Goal: Transaction & Acquisition: Book appointment/travel/reservation

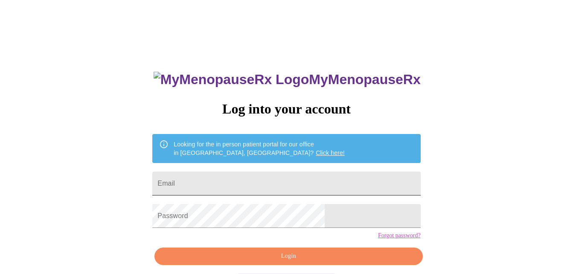
click at [231, 181] on input "Email" at bounding box center [286, 184] width 268 height 24
type input "[EMAIL_ADDRESS][DOMAIN_NAME]"
click at [213, 232] on form "Password" at bounding box center [286, 216] width 268 height 32
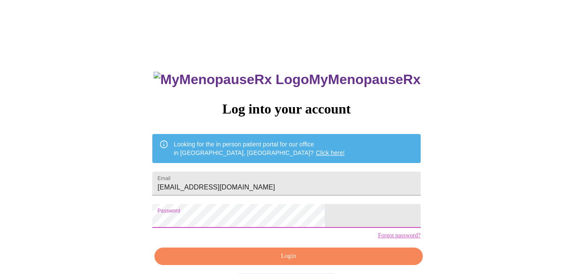
click at [254, 262] on span "Login" at bounding box center [288, 256] width 248 height 11
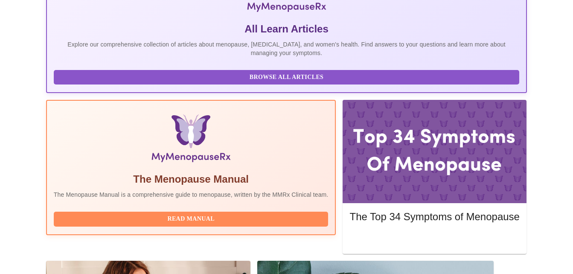
scroll to position [193, 0]
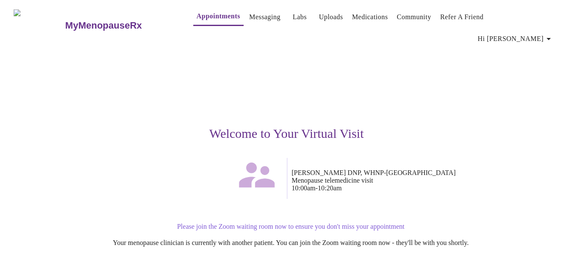
click at [145, 158] on div at bounding box center [155, 178] width 263 height 41
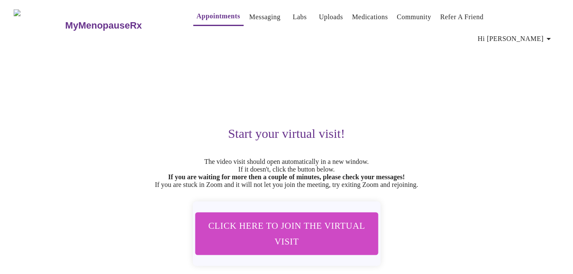
click at [302, 231] on span "Click here to join the virtual visit" at bounding box center [286, 234] width 161 height 32
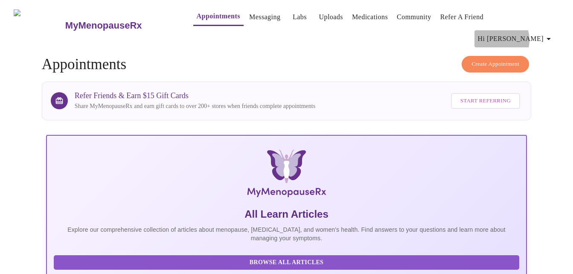
click at [527, 33] on span "Hi [PERSON_NAME]" at bounding box center [516, 39] width 76 height 12
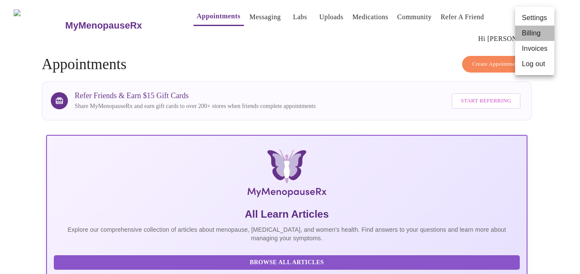
click at [527, 32] on li "Billing" at bounding box center [534, 33] width 39 height 15
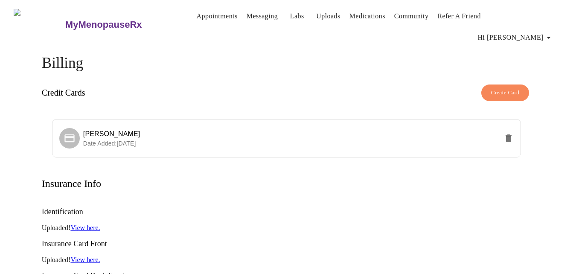
click at [531, 32] on span "Hi [PERSON_NAME]" at bounding box center [516, 38] width 76 height 12
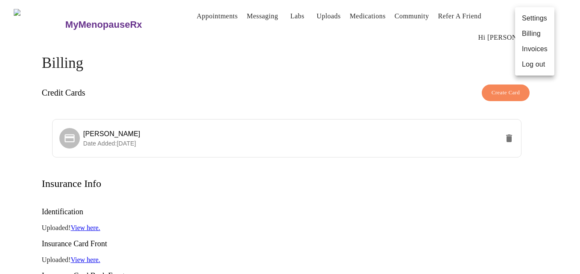
click at [533, 50] on li "Invoices" at bounding box center [534, 48] width 39 height 15
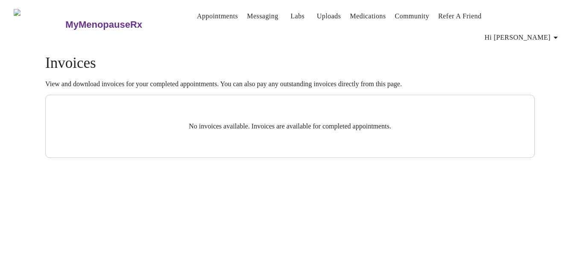
click at [197, 21] on link "Appointments" at bounding box center [217, 16] width 41 height 12
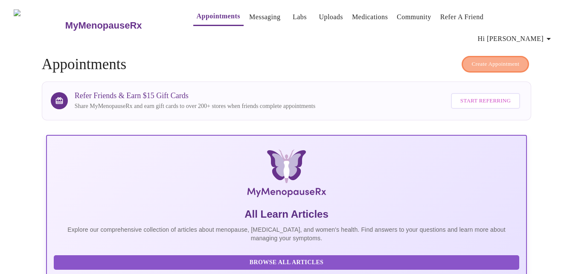
click at [484, 59] on span "Create Appointment" at bounding box center [496, 64] width 48 height 10
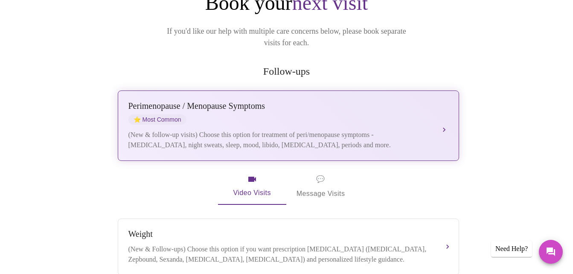
scroll to position [171, 0]
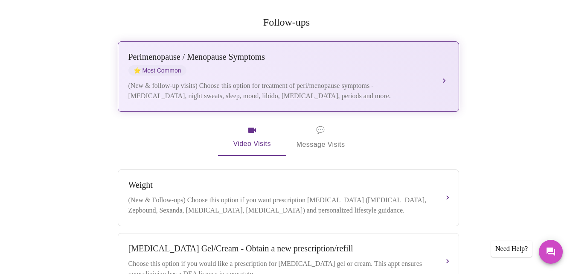
click at [301, 81] on div "(New & follow-up visits) Choose this option for treatment of peri/menopause sym…" at bounding box center [280, 91] width 303 height 20
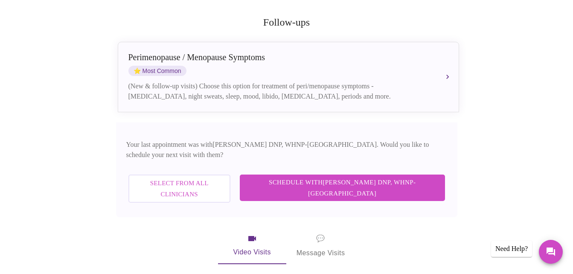
click at [322, 177] on span "Schedule with Laura Smith DNP, WHNP-BC" at bounding box center [342, 188] width 188 height 23
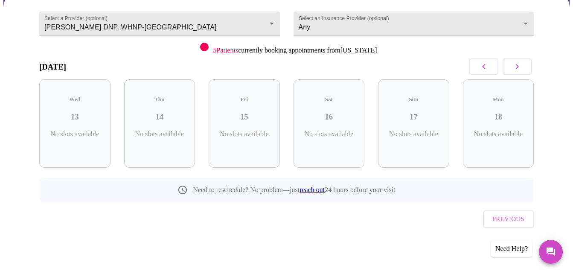
scroll to position [61, 0]
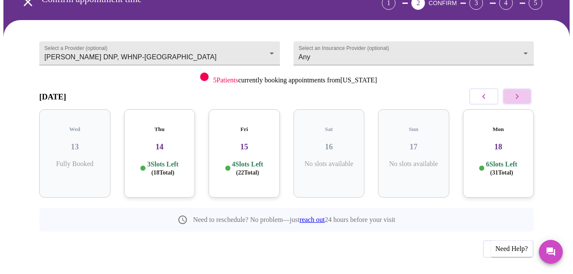
click at [521, 91] on icon "button" at bounding box center [517, 96] width 10 height 10
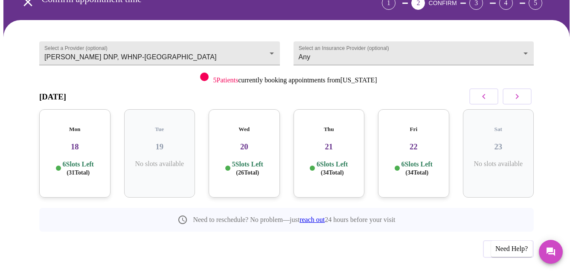
click at [521, 91] on icon "button" at bounding box center [517, 96] width 10 height 10
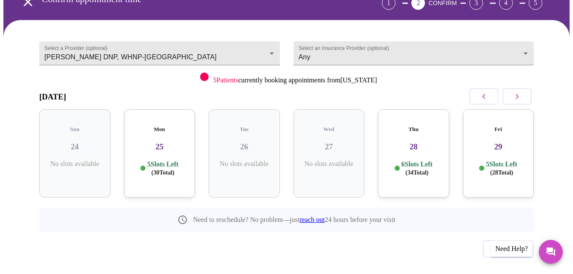
click at [521, 91] on icon "button" at bounding box center [517, 96] width 10 height 10
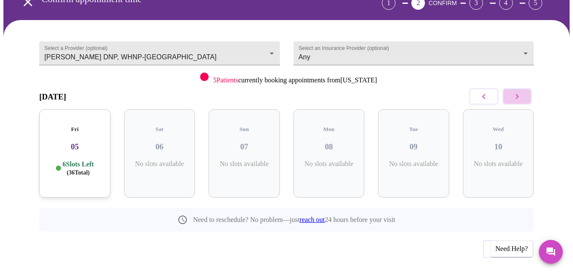
click at [521, 91] on icon "button" at bounding box center [517, 96] width 10 height 10
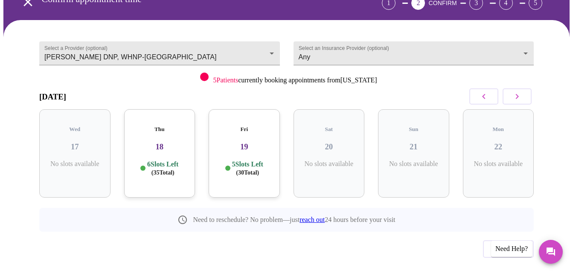
click at [521, 91] on icon "button" at bounding box center [517, 96] width 10 height 10
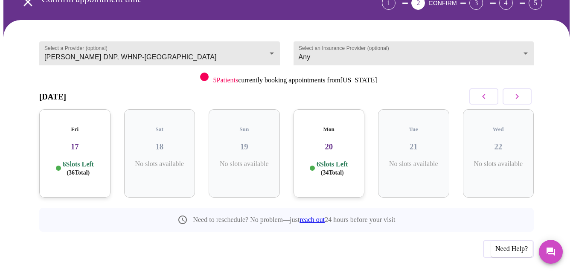
click at [521, 91] on icon "button" at bounding box center [517, 96] width 10 height 10
click at [482, 88] on button "button" at bounding box center [484, 96] width 29 height 16
click at [330, 135] on div "Mon 20 6 Slots Left ( 34 Total)" at bounding box center [329, 153] width 71 height 88
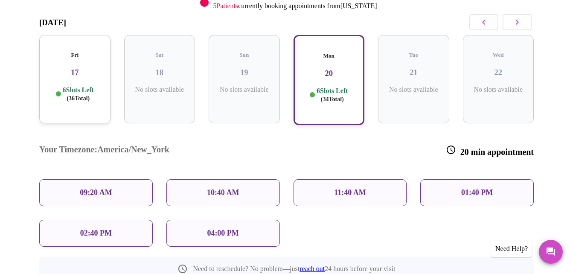
scroll to position [147, 0]
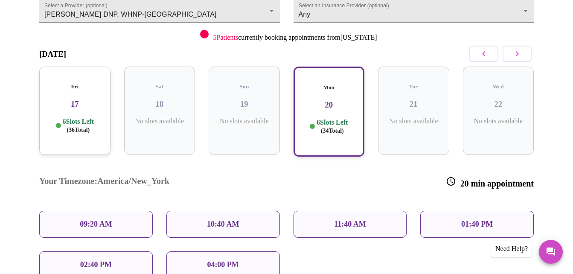
click at [520, 47] on button "button" at bounding box center [517, 54] width 29 height 16
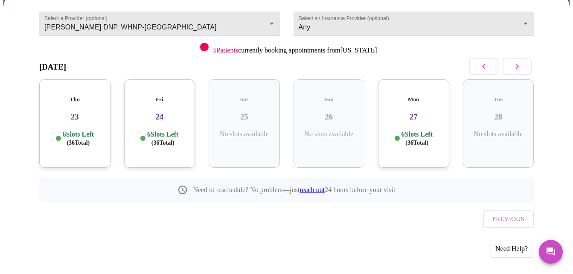
scroll to position [61, 0]
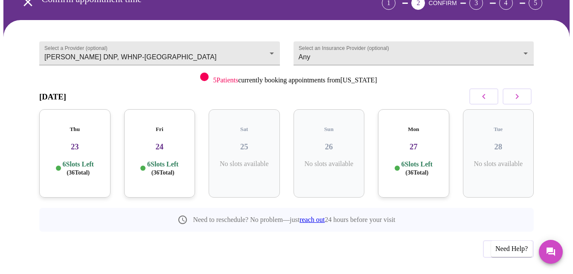
click at [62, 139] on div "Thu 23 6 Slots Left ( 36 Total)" at bounding box center [74, 153] width 71 height 88
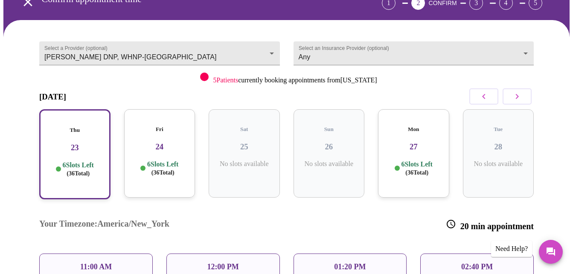
click at [70, 161] on p "6 Slots Left ( 36 Total)" at bounding box center [78, 169] width 31 height 17
click at [84, 263] on p "11:00 AM" at bounding box center [96, 267] width 32 height 9
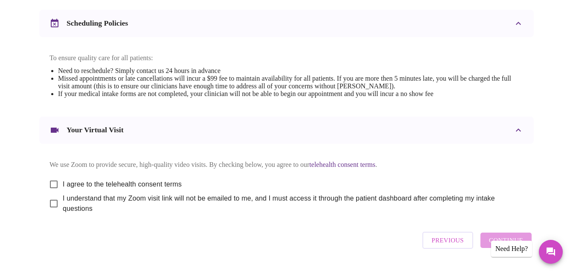
scroll to position [348, 0]
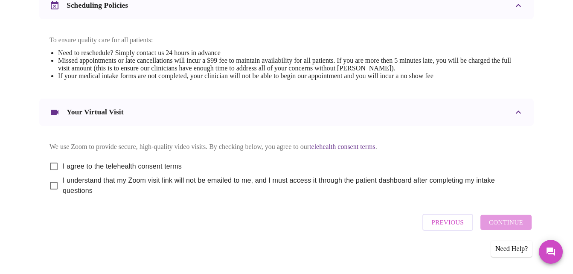
click at [48, 159] on input "I agree to the telehealth consent terms" at bounding box center [54, 167] width 18 height 18
checkbox input "true"
click at [52, 182] on input "I understand that my Zoom visit link will not be emailed to me, and I must acce…" at bounding box center [54, 186] width 18 height 18
checkbox input "true"
click at [494, 223] on span "Continue" at bounding box center [506, 222] width 34 height 11
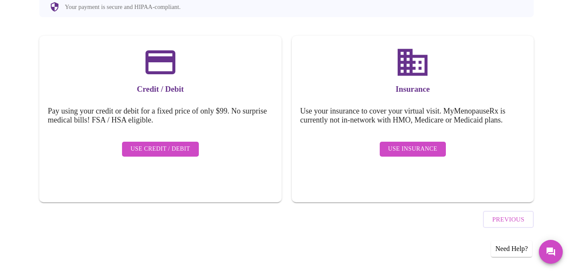
scroll to position [89, 0]
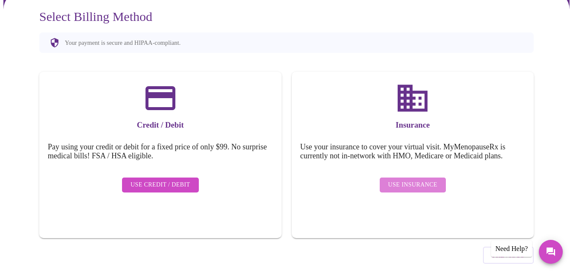
click at [438, 180] on span "Use Insurance" at bounding box center [413, 185] width 49 height 11
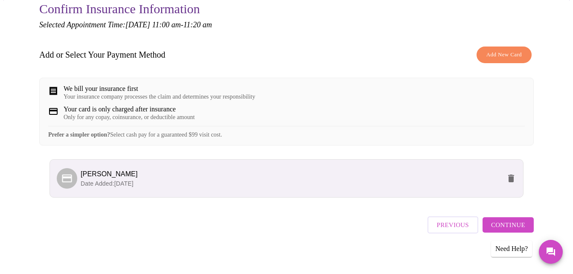
scroll to position [98, 0]
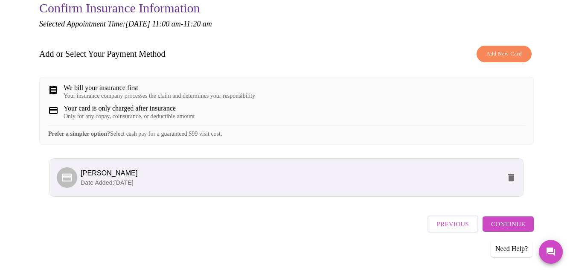
click at [513, 224] on span "Continue" at bounding box center [508, 224] width 34 height 11
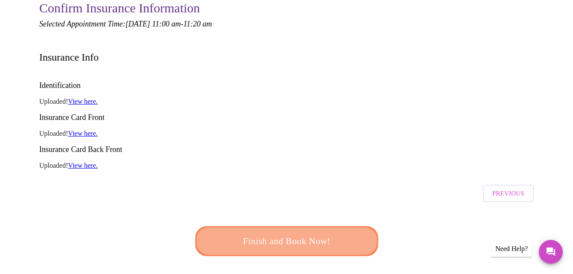
click at [324, 233] on span "Finish and Book Now!" at bounding box center [287, 241] width 160 height 16
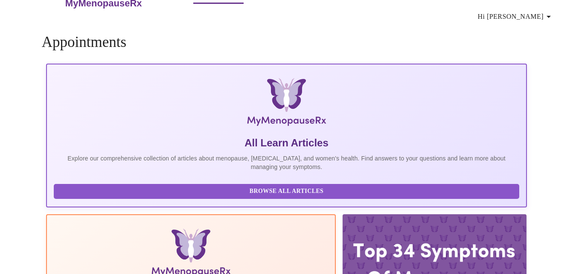
scroll to position [98, 0]
